Goal: Task Accomplishment & Management: Manage account settings

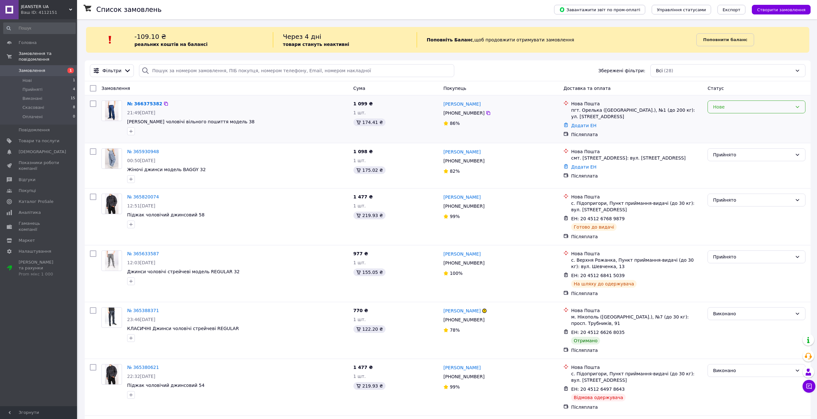
click at [728, 106] on div "Нове" at bounding box center [752, 106] width 79 height 7
click at [729, 123] on li "Прийнято" at bounding box center [756, 121] width 97 height 12
click at [51, 68] on span "Замовлення" at bounding box center [39, 71] width 41 height 6
click at [47, 149] on span "[DEMOGRAPHIC_DATA]" at bounding box center [39, 152] width 41 height 6
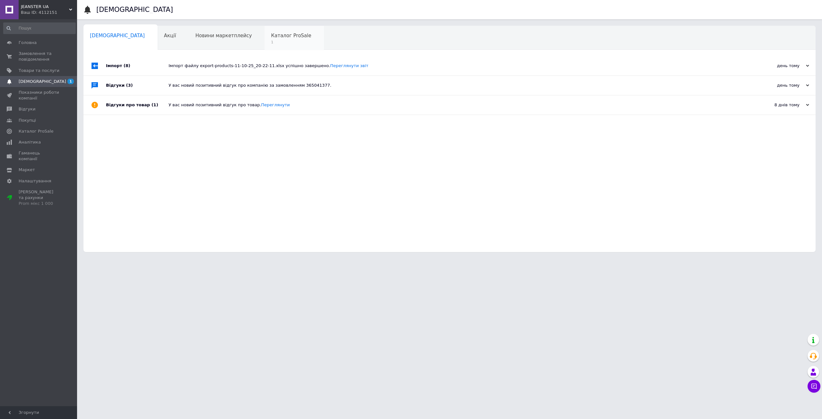
click at [271, 33] on span "Каталог ProSale" at bounding box center [291, 36] width 40 height 6
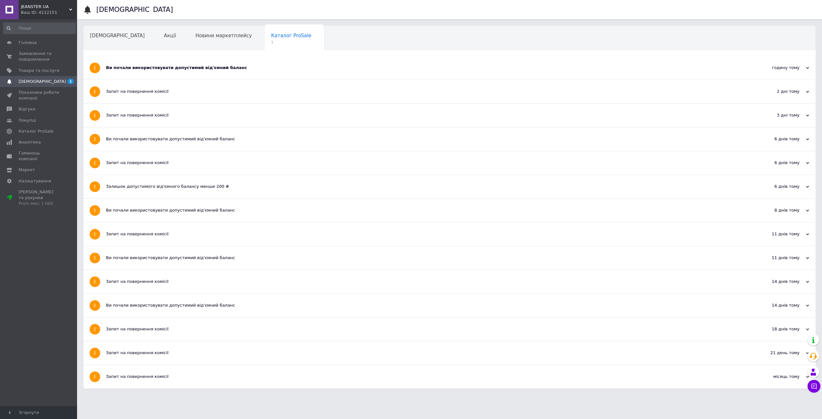
click at [264, 66] on div "Ви почали використовувати допустимий від'ємний баланс" at bounding box center [425, 68] width 639 height 6
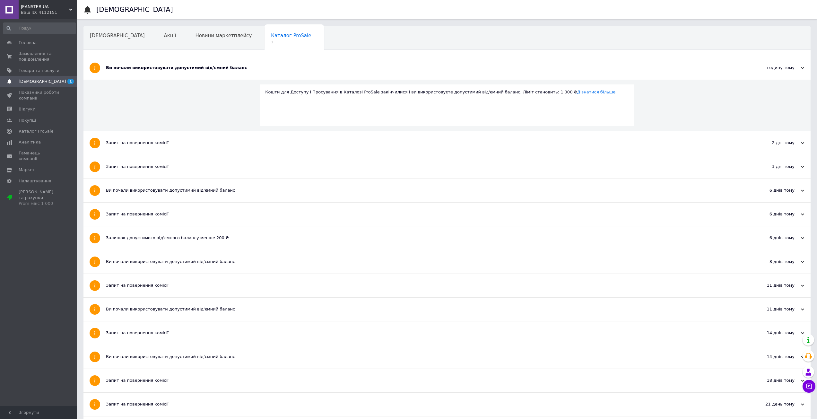
click at [266, 71] on div "Ви почали використовувати допустимий від'ємний баланс" at bounding box center [423, 68] width 634 height 6
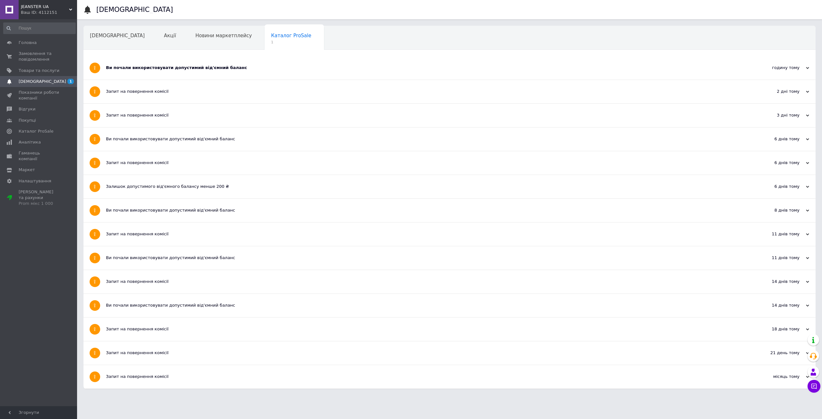
click at [52, 77] on link "[DEMOGRAPHIC_DATA] 1" at bounding box center [39, 81] width 79 height 11
click at [39, 62] on span "Замовлення та повідомлення" at bounding box center [39, 57] width 41 height 12
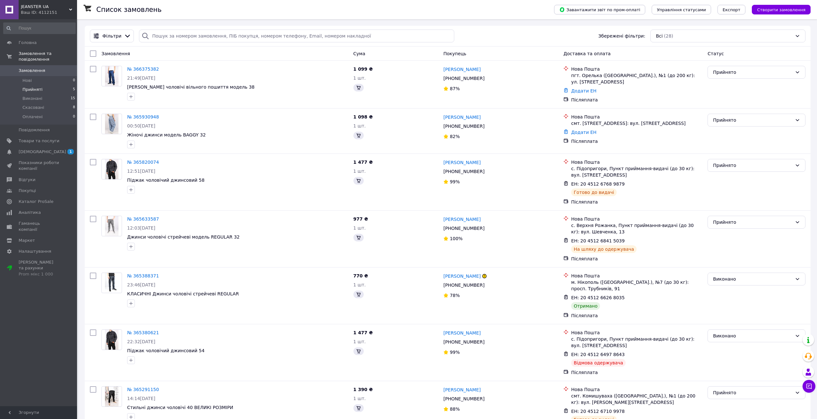
click at [28, 87] on span "Прийняті" at bounding box center [32, 90] width 20 height 6
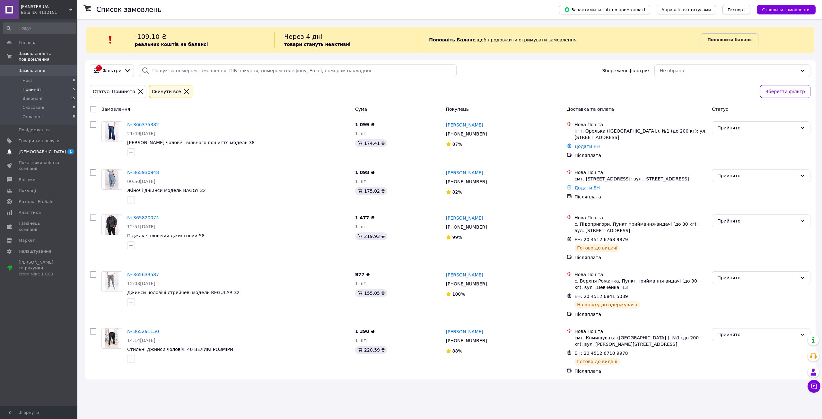
click at [39, 149] on span "[DEMOGRAPHIC_DATA]" at bounding box center [43, 152] width 48 height 6
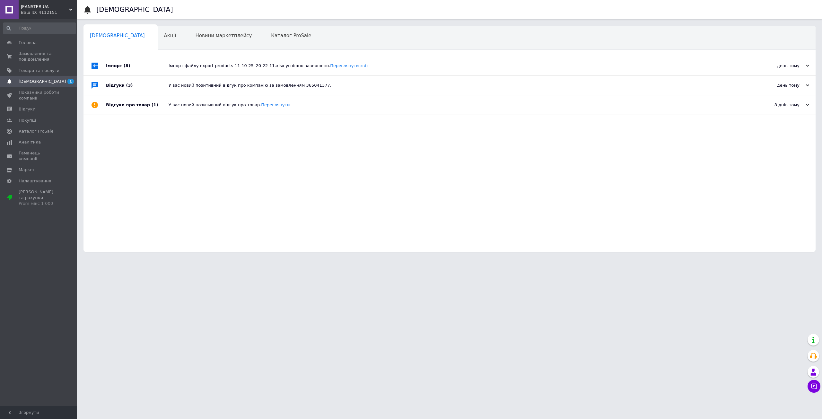
click at [154, 50] on div "Навчання та заходи 0" at bounding box center [118, 62] width 70 height 24
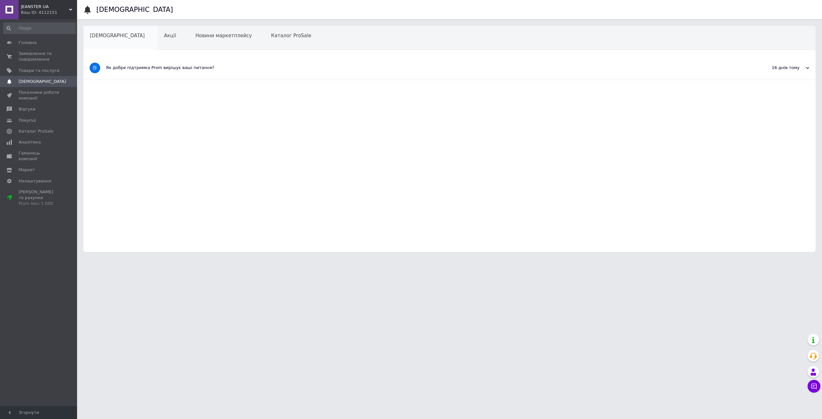
click at [121, 38] on div "[DEMOGRAPHIC_DATA]" at bounding box center [120, 38] width 74 height 24
